Goal: Task Accomplishment & Management: Use online tool/utility

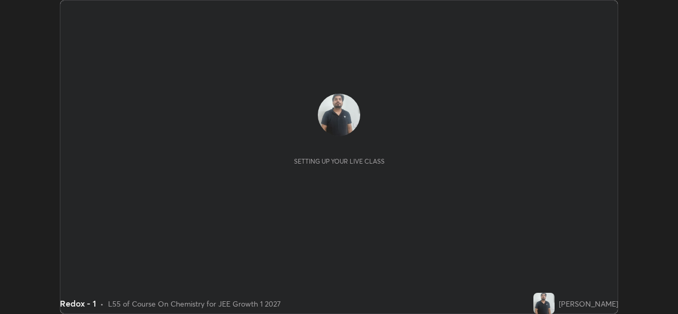
scroll to position [314, 678]
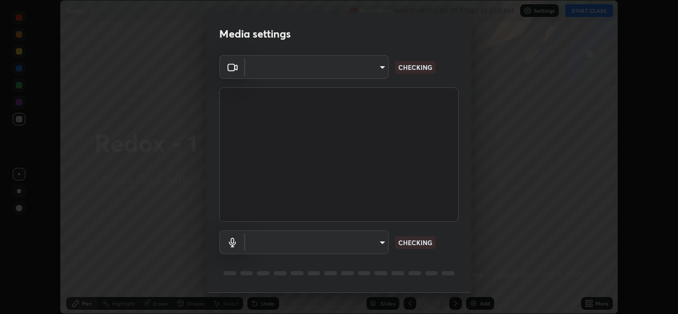
type input "01ba4e230c86726ed3cc2c83bf33541f2a1f81fc79d1918fb88ff4b5df00a70d"
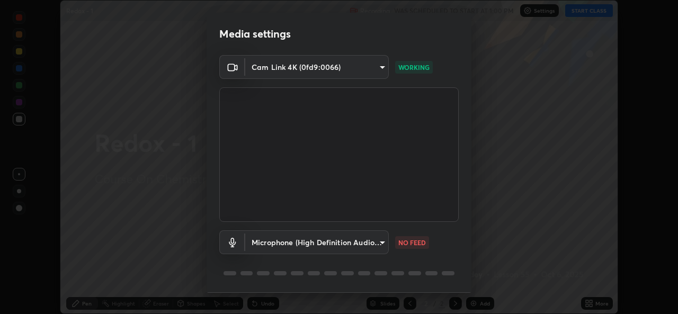
click at [369, 243] on body "Erase all Redox - 1 Recording WAS SCHEDULED TO START AT 1:00 PM Settings START …" at bounding box center [339, 157] width 678 height 314
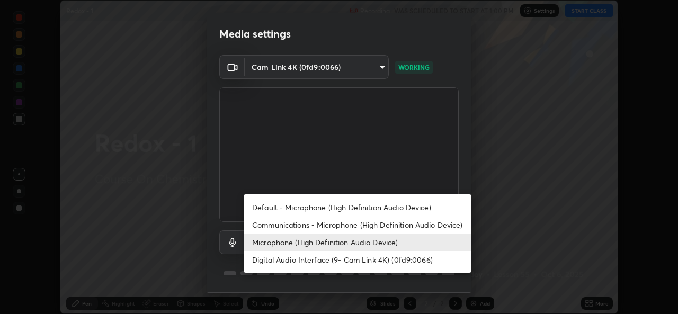
click at [359, 209] on li "Default - Microphone (High Definition Audio Device)" at bounding box center [358, 207] width 228 height 17
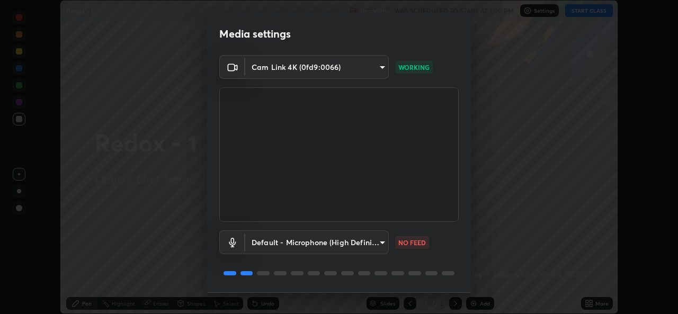
click at [338, 239] on body "Erase all Redox - 1 Recording WAS SCHEDULED TO START AT 1:00 PM Settings START …" at bounding box center [339, 157] width 678 height 314
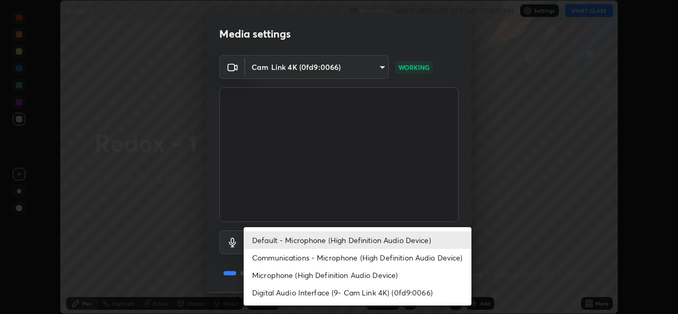
click at [329, 274] on li "Microphone (High Definition Audio Device)" at bounding box center [358, 275] width 228 height 17
type input "49b0a6df07a429b4aa0e143735b31e2a272de4ae34d33bd193cbc4de7c554cfd"
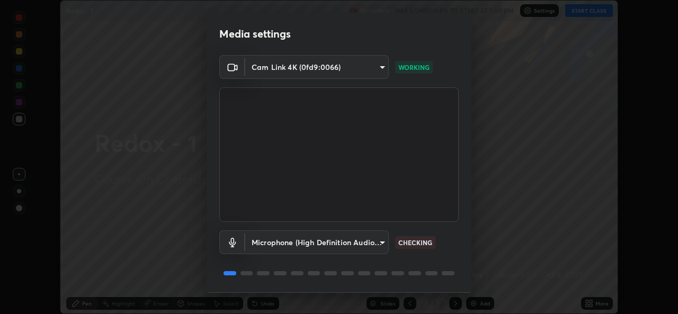
scroll to position [33, 0]
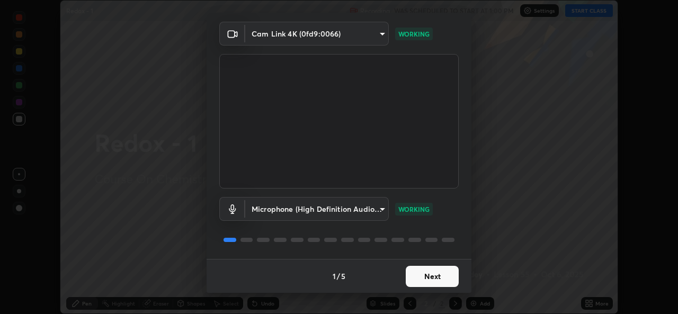
click at [442, 279] on button "Next" at bounding box center [432, 276] width 53 height 21
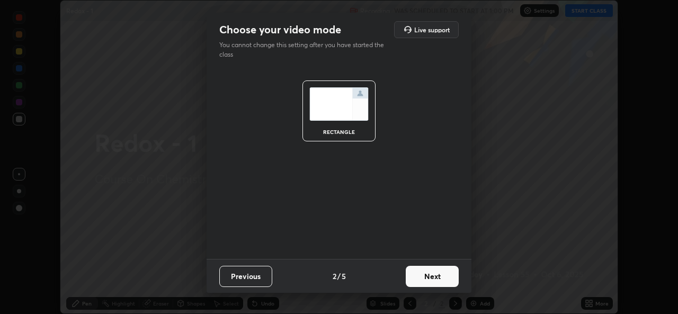
scroll to position [0, 0]
click at [441, 283] on button "Next" at bounding box center [432, 276] width 53 height 21
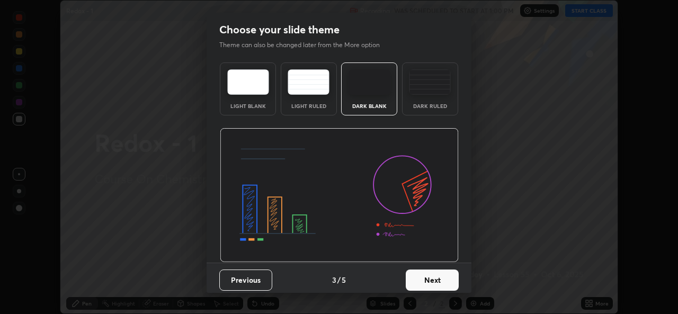
click at [445, 283] on button "Next" at bounding box center [432, 280] width 53 height 21
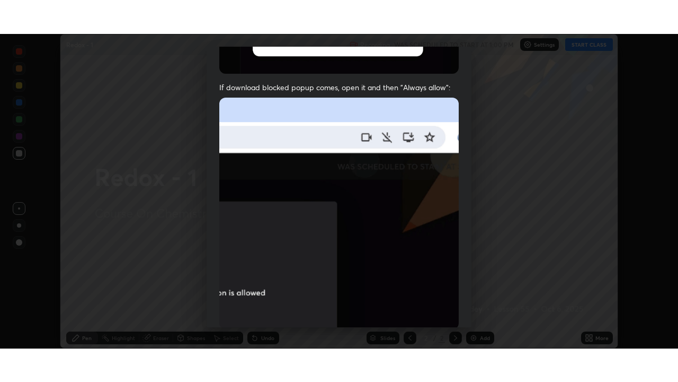
scroll to position [250, 0]
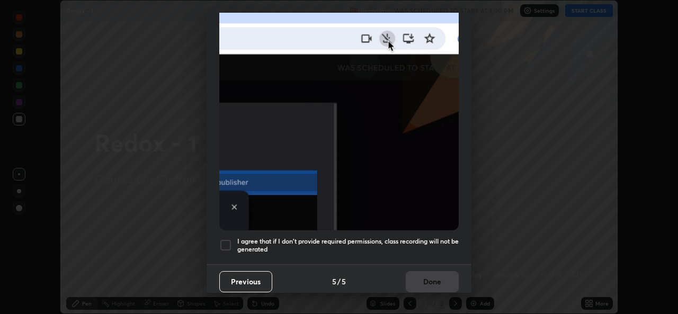
click at [225, 239] on div at bounding box center [225, 245] width 13 height 13
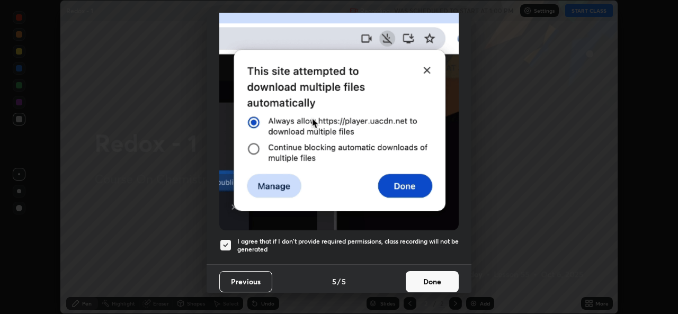
click at [422, 272] on button "Done" at bounding box center [432, 281] width 53 height 21
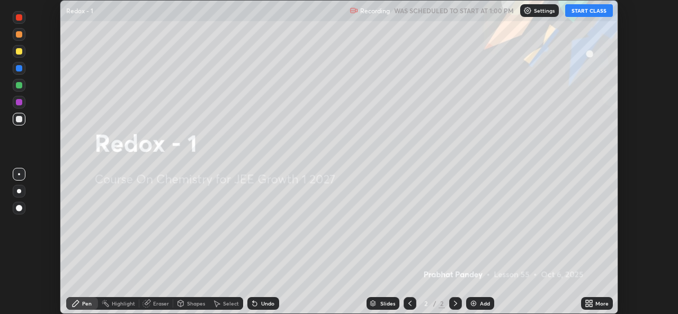
click at [587, 12] on button "START CLASS" at bounding box center [590, 10] width 48 height 13
click at [592, 300] on icon at bounding box center [589, 303] width 8 height 8
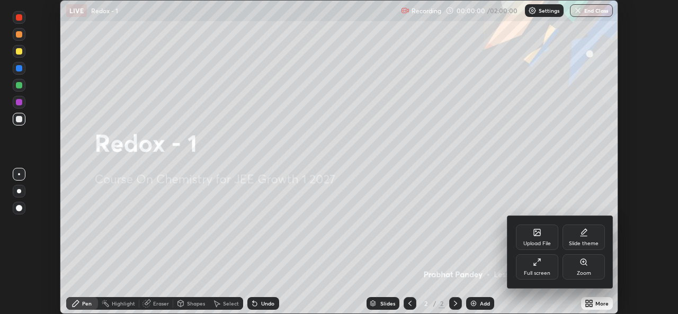
click at [541, 267] on div "Full screen" at bounding box center [537, 266] width 42 height 25
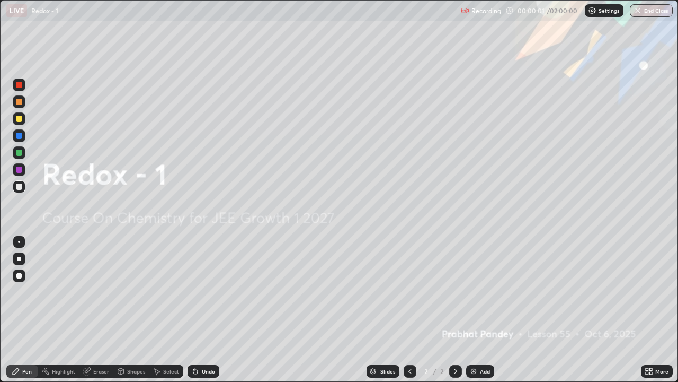
scroll to position [382, 678]
